Goal: Find specific page/section: Find specific page/section

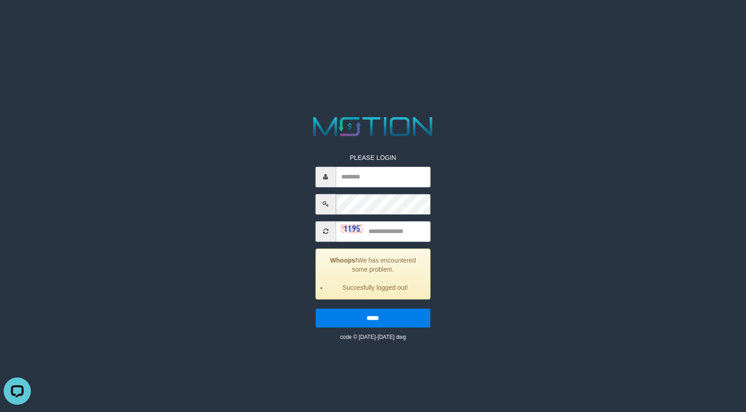
click at [676, 23] on html "PLEASE LOGIN Whoops! We has encountered some problem. Succesfully logged out! *…" at bounding box center [373, 11] width 746 height 23
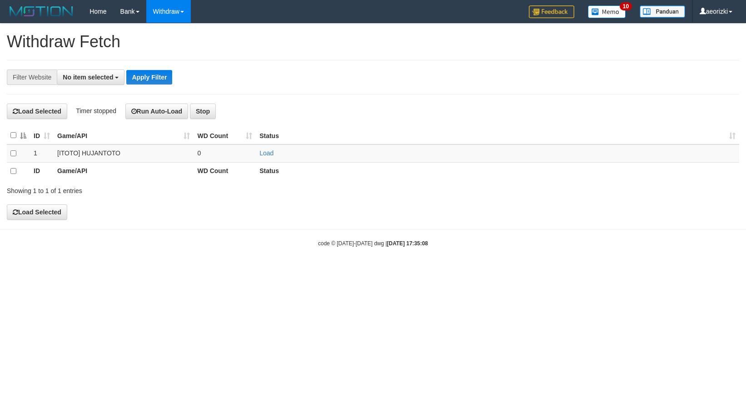
select select
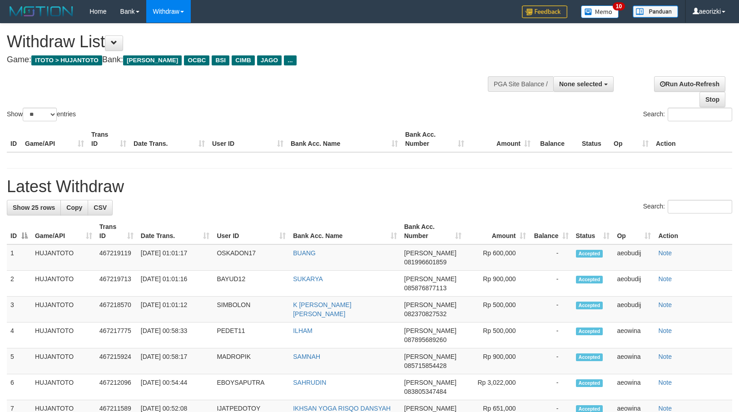
select select
select select "**"
